Goal: Navigation & Orientation: Find specific page/section

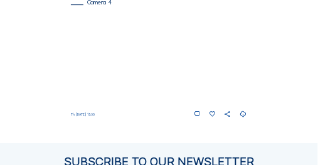
scroll to position [672, 0]
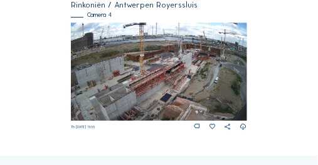
click at [219, 70] on img at bounding box center [158, 72] width 175 height 99
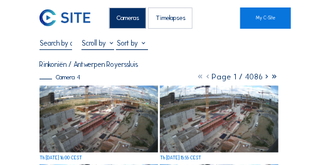
click at [139, 120] on img at bounding box center [98, 119] width 118 height 66
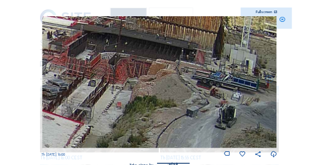
drag, startPoint x: 242, startPoint y: 41, endPoint x: 232, endPoint y: 89, distance: 49.1
click at [232, 89] on img at bounding box center [159, 82] width 235 height 132
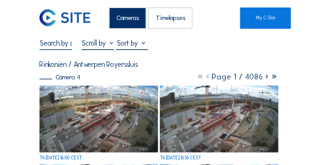
click at [131, 17] on div "Cameras" at bounding box center [127, 18] width 37 height 21
